Goal: Find specific page/section: Find specific page/section

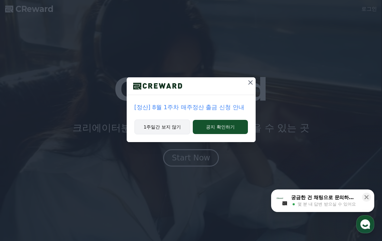
click at [166, 128] on button "1주일간 보지 않기" at bounding box center [162, 127] width 56 height 15
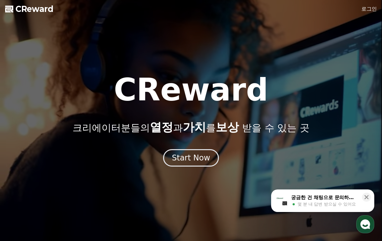
click at [368, 9] on link "로그인" at bounding box center [368, 9] width 15 height 8
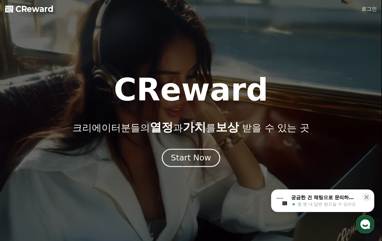
click at [183, 157] on div "Start Now" at bounding box center [191, 157] width 40 height 11
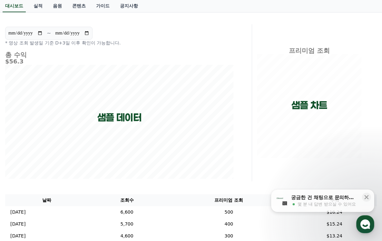
scroll to position [175, 0]
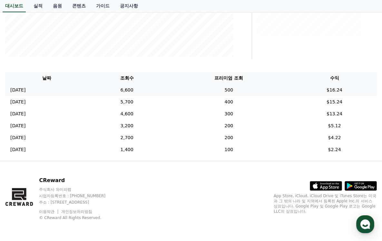
click at [340, 93] on td "$16.24" at bounding box center [334, 90] width 85 height 12
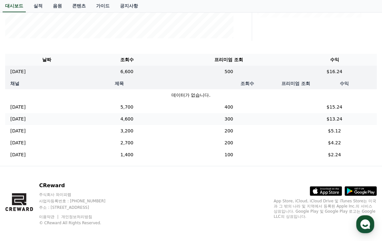
scroll to position [203, 0]
